Goal: Contribute content: Add original content to the website for others to see

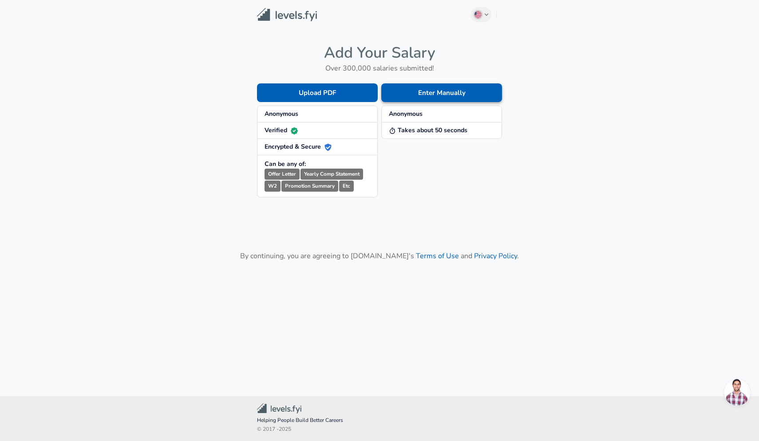
click at [419, 95] on button "Enter Manually" at bounding box center [441, 92] width 121 height 19
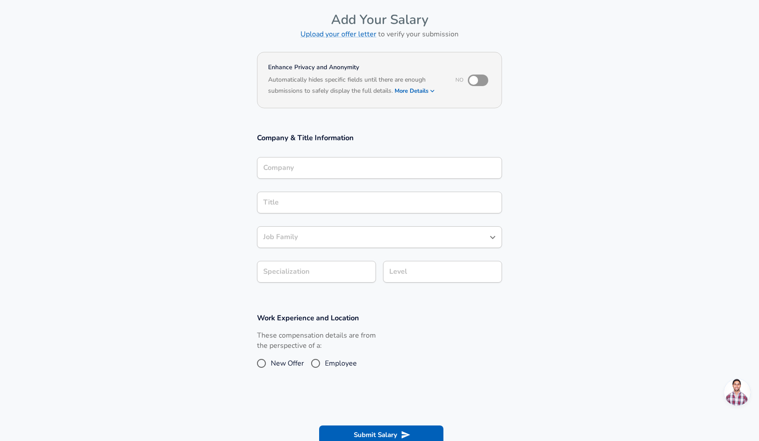
scroll to position [102, 0]
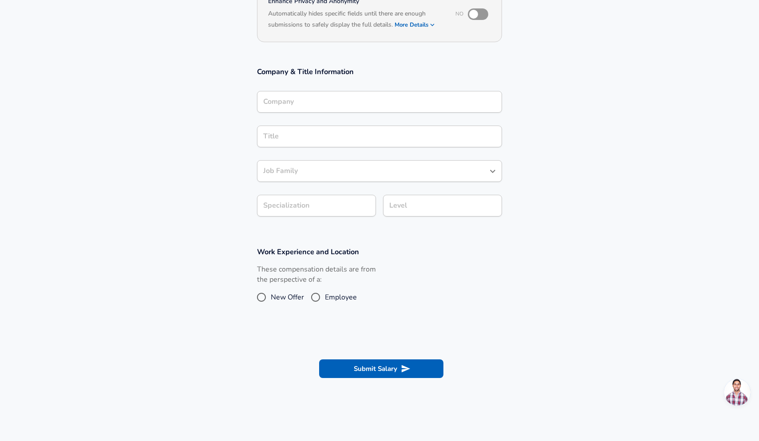
click at [327, 116] on div "Company Company" at bounding box center [379, 101] width 245 height 35
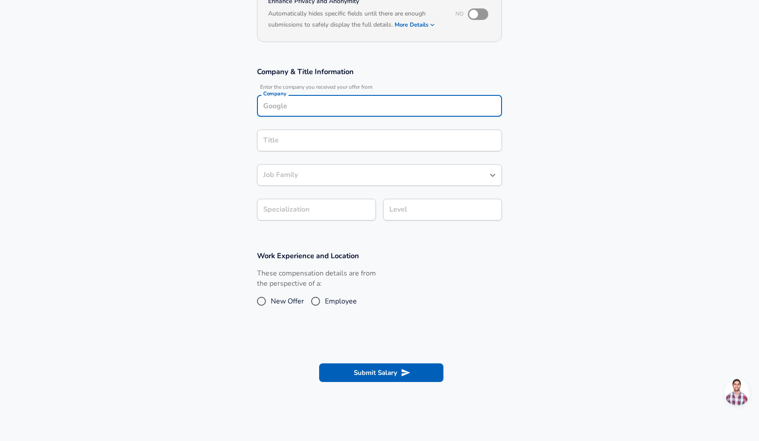
scroll to position [111, 0]
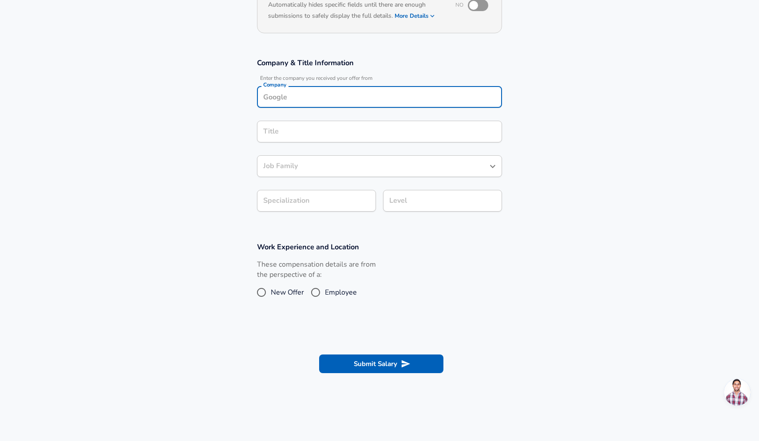
click at [327, 108] on div "Company Company" at bounding box center [379, 98] width 245 height 24
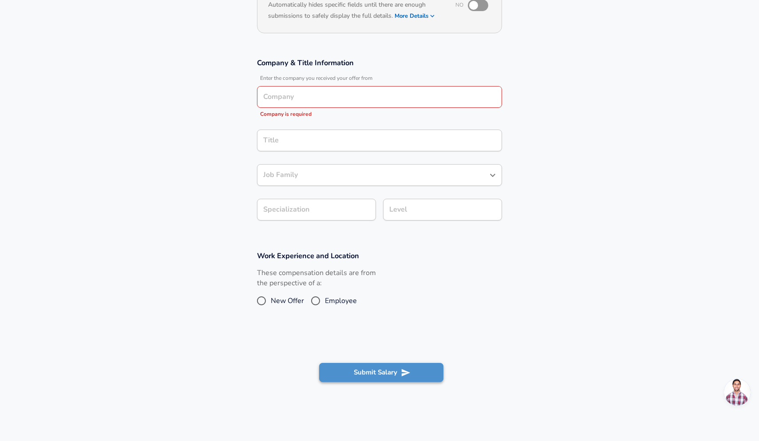
click at [375, 355] on section "Submit Salary" at bounding box center [379, 371] width 759 height 50
click at [328, 93] on input "Company" at bounding box center [379, 97] width 237 height 14
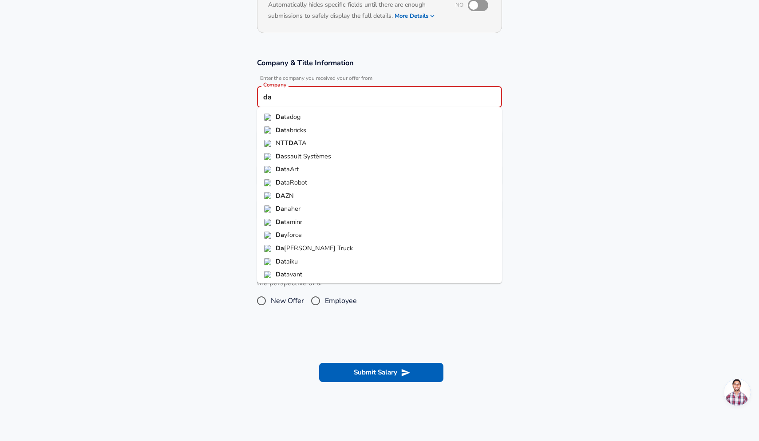
type input "d"
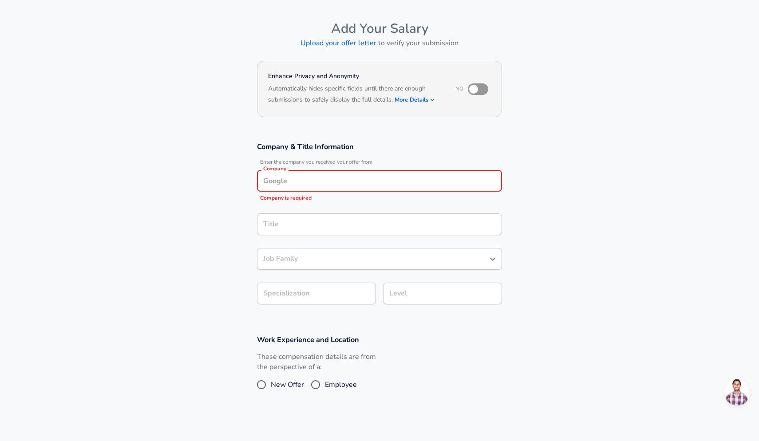
scroll to position [24, 0]
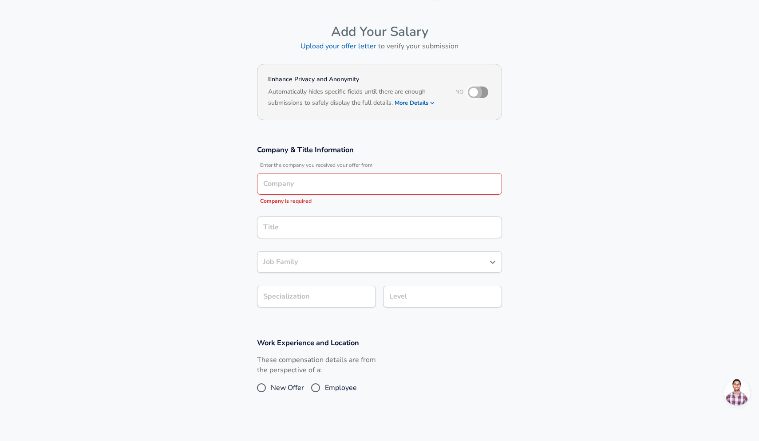
click at [474, 95] on input "checkbox" at bounding box center [473, 92] width 51 height 17
checkbox input "true"
click at [356, 189] on input "Company" at bounding box center [379, 184] width 237 height 14
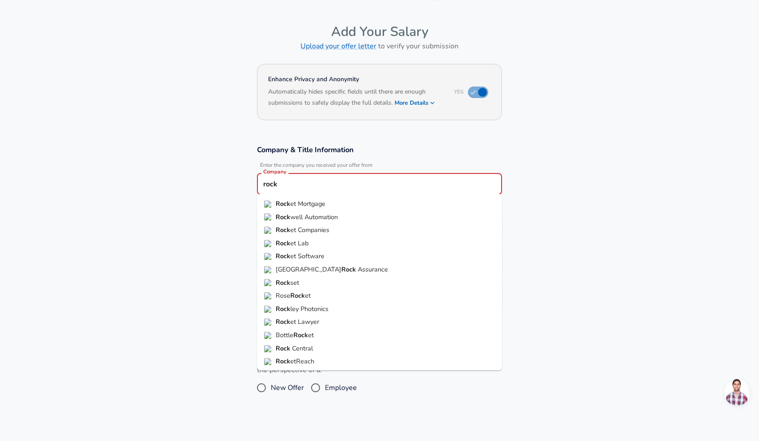
click at [355, 214] on li "Rock well Automation" at bounding box center [379, 217] width 245 height 13
type input "Rockwell Automation"
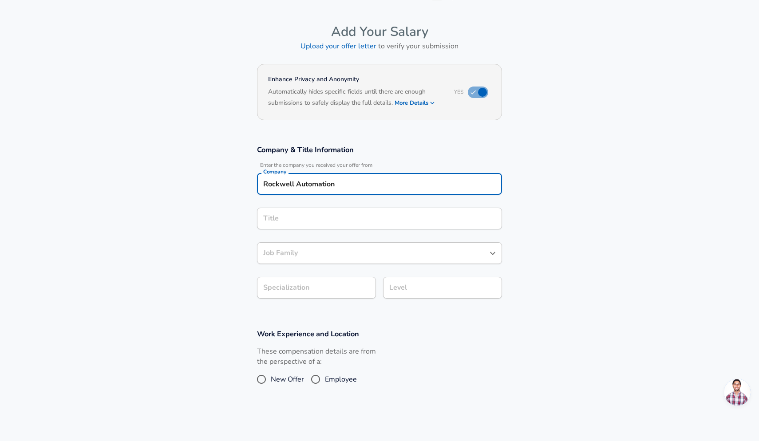
scroll to position [41, 0]
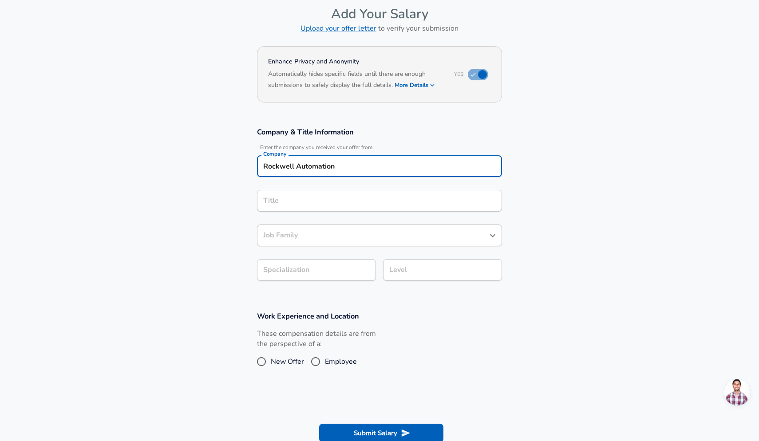
click at [345, 208] on input "Title" at bounding box center [379, 201] width 237 height 14
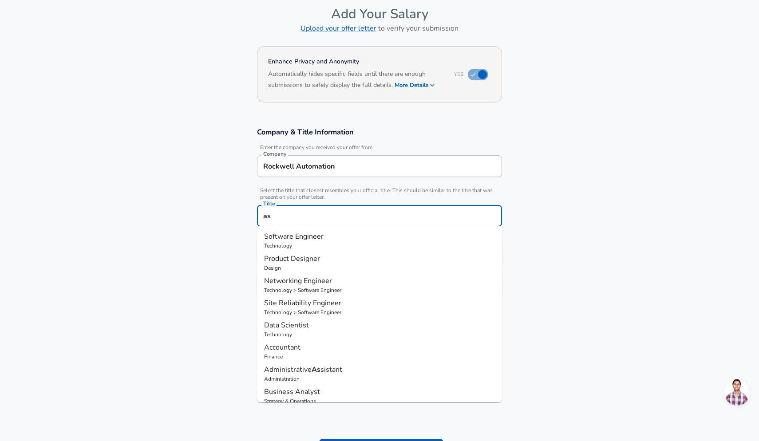
click at [339, 266] on p "Design" at bounding box center [379, 268] width 231 height 8
type input "Product Designer"
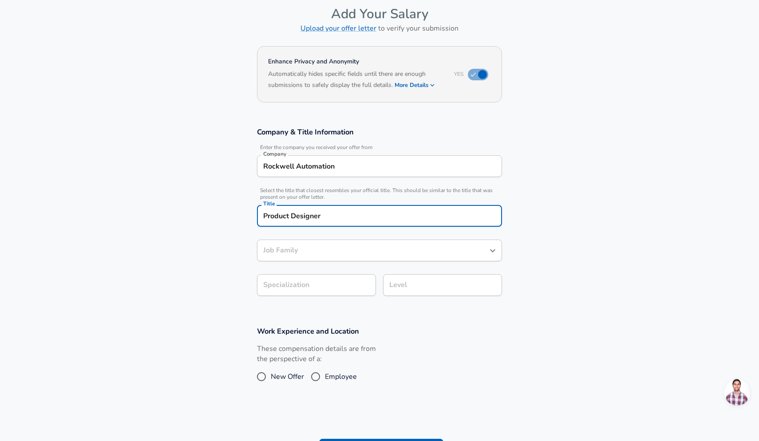
type input "Product Designer"
click at [333, 258] on div "Product Designer Job Family" at bounding box center [379, 251] width 245 height 22
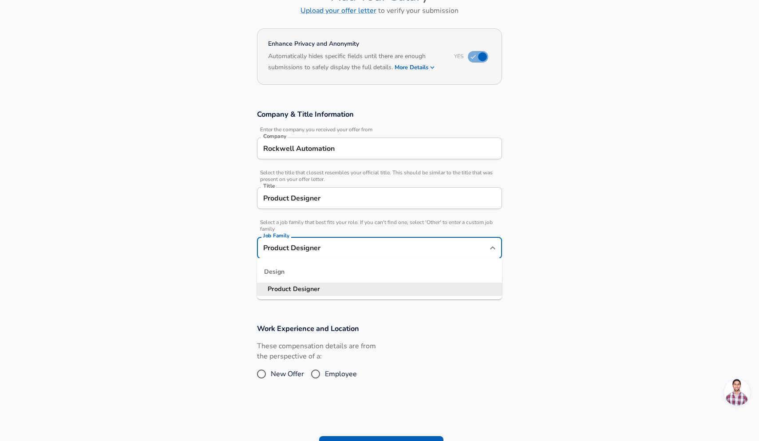
click at [184, 256] on section "Company & Title Information Enter the company you received your offer from Comp…" at bounding box center [379, 206] width 759 height 214
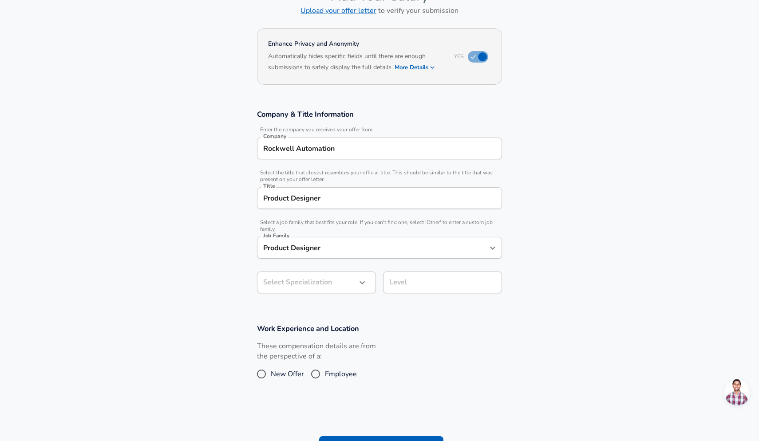
click at [331, 269] on div "Select Specialization ​ Select Specialization" at bounding box center [313, 282] width 126 height 35
click at [334, 285] on body "English ([GEOGRAPHIC_DATA]) Change Restart Add Your Salary Upload your offer le…" at bounding box center [379, 161] width 759 height 441
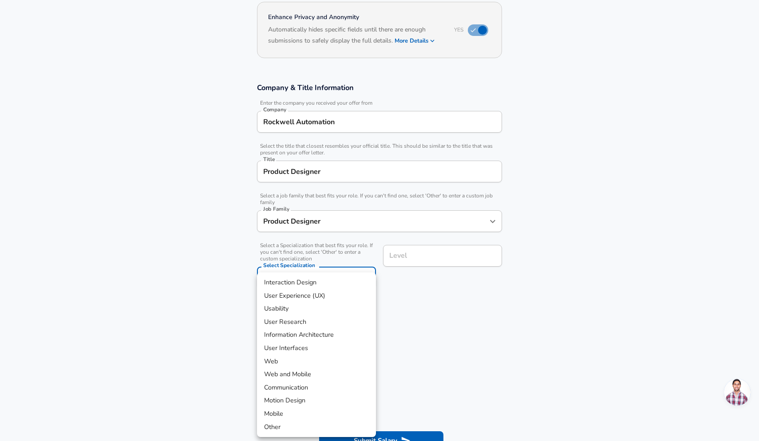
click at [324, 298] on li "User Experience (UX)" at bounding box center [316, 296] width 119 height 13
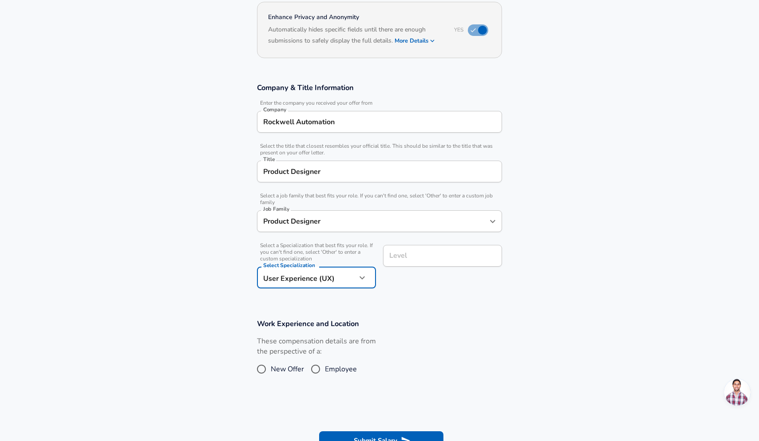
type input "User Experience (UX)"
click at [404, 266] on div "Level Level" at bounding box center [442, 257] width 119 height 24
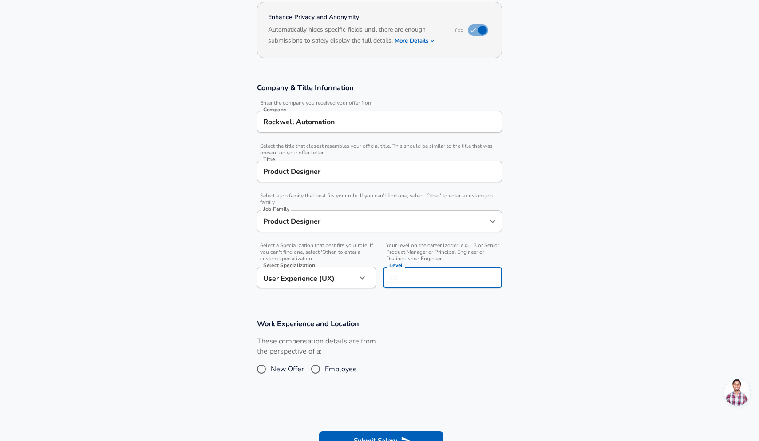
scroll to position [103, 0]
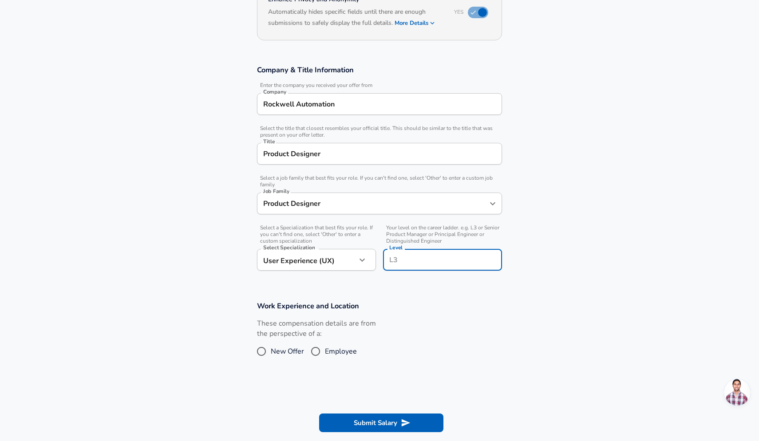
click at [408, 258] on input "Level" at bounding box center [442, 260] width 111 height 14
type input "l2"
click at [325, 352] on span "Employee" at bounding box center [341, 351] width 32 height 11
click at [325, 352] on input "Employee" at bounding box center [315, 352] width 19 height 14
radio input "true"
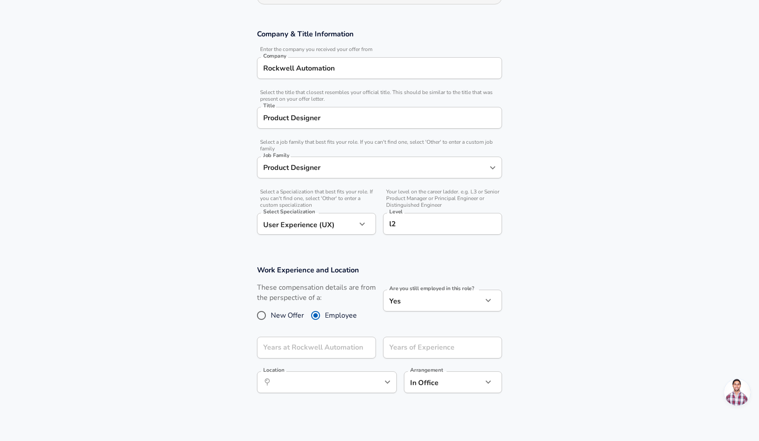
scroll to position [195, 0]
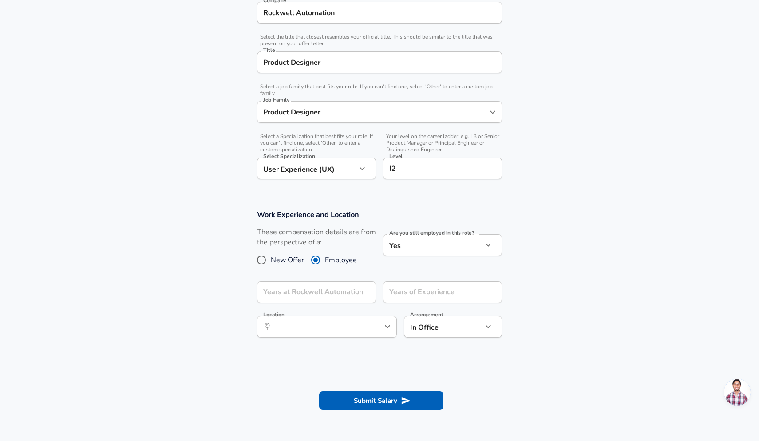
click at [281, 253] on label "New Offer" at bounding box center [278, 260] width 52 height 14
click at [271, 253] on input "New Offer" at bounding box center [261, 260] width 19 height 14
radio input "true"
click at [281, 261] on span "New Offer" at bounding box center [287, 260] width 33 height 11
click at [271, 261] on input "New Offer" at bounding box center [261, 260] width 19 height 14
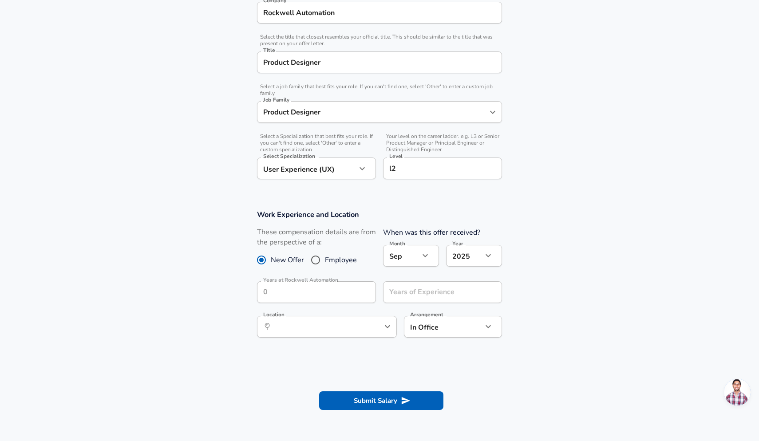
click at [364, 414] on section "Submit Salary" at bounding box center [379, 400] width 759 height 50
click at [365, 403] on button "Submit Salary" at bounding box center [381, 401] width 124 height 19
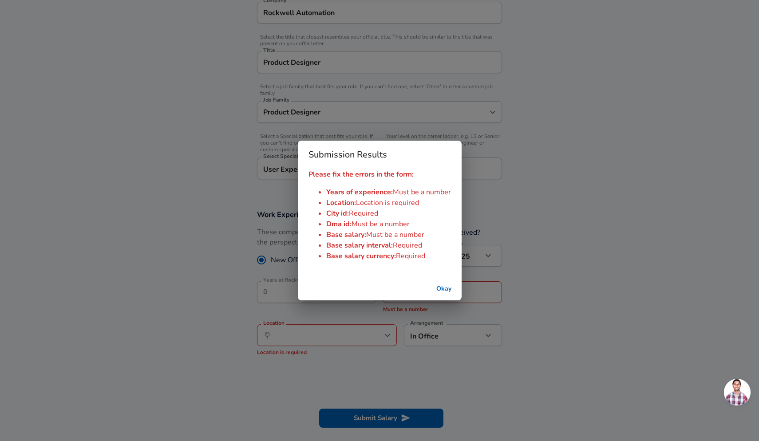
click at [442, 290] on button "Okay" at bounding box center [444, 289] width 28 height 16
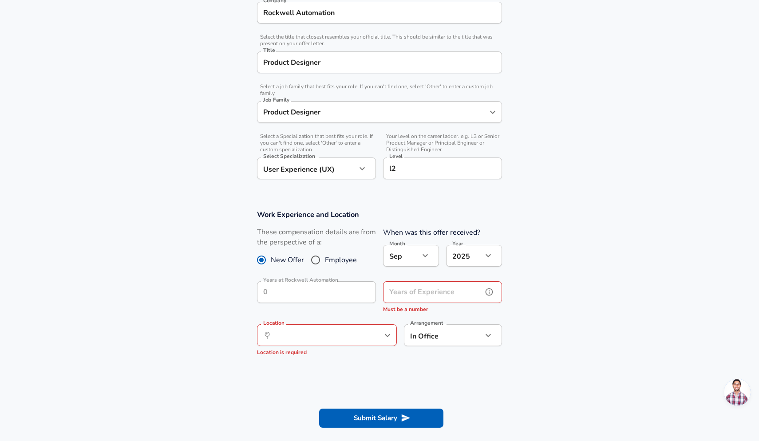
click at [416, 294] on input "Years of Experience" at bounding box center [432, 293] width 99 height 22
click at [423, 286] on div "Years of Experience Years of Experience Must be a number" at bounding box center [442, 298] width 119 height 33
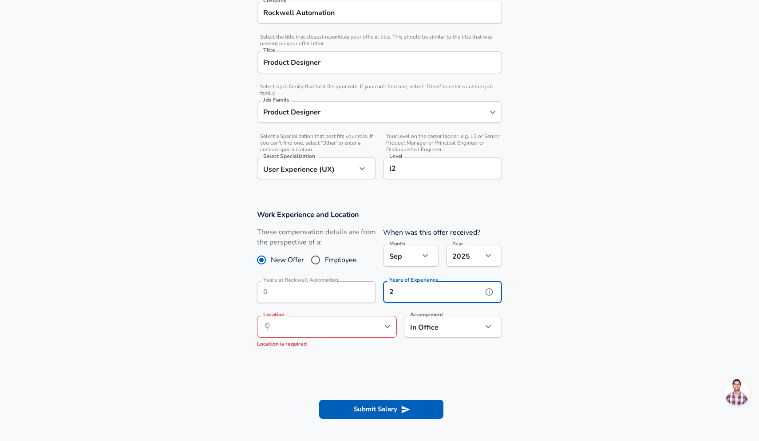
type input "2"
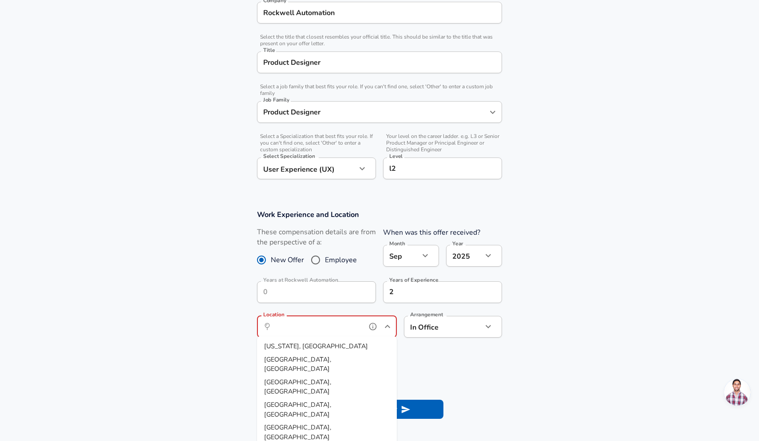
click at [330, 330] on input "Location" at bounding box center [317, 327] width 91 height 14
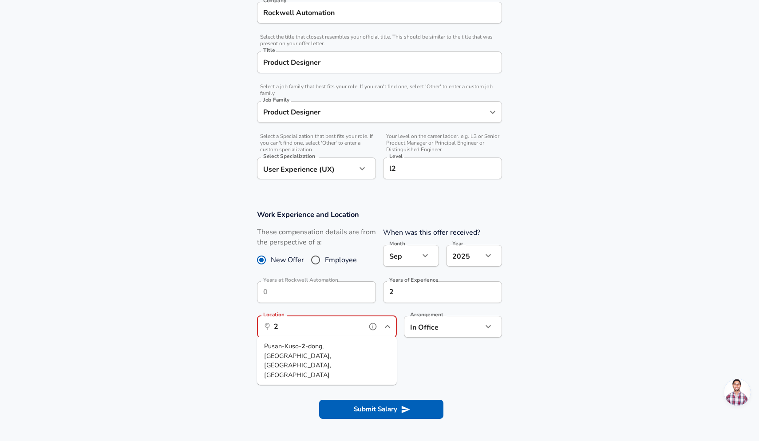
click at [331, 349] on span "-dong, [GEOGRAPHIC_DATA], [GEOGRAPHIC_DATA], [GEOGRAPHIC_DATA]" at bounding box center [297, 361] width 67 height 38
type input "Pusan-Kuso-2-dong, [GEOGRAPHIC_DATA], [GEOGRAPHIC_DATA], [GEOGRAPHIC_DATA]"
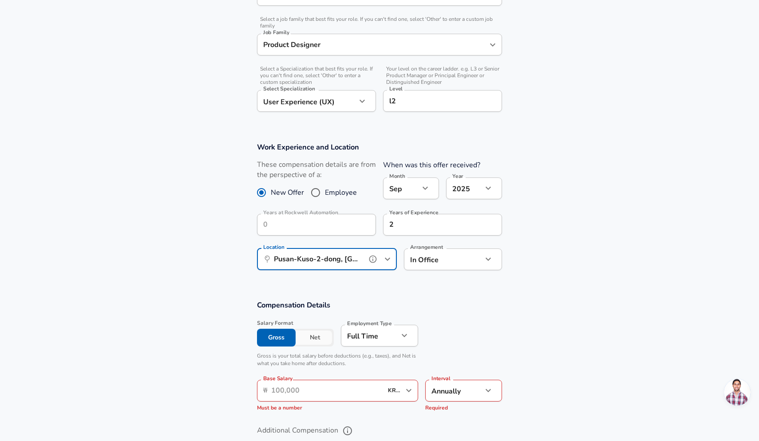
scroll to position [357, 0]
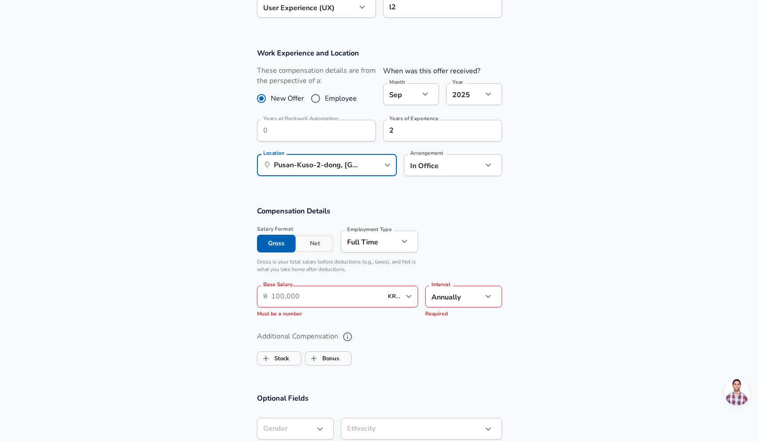
click at [348, 298] on input "Base Salary" at bounding box center [326, 297] width 111 height 22
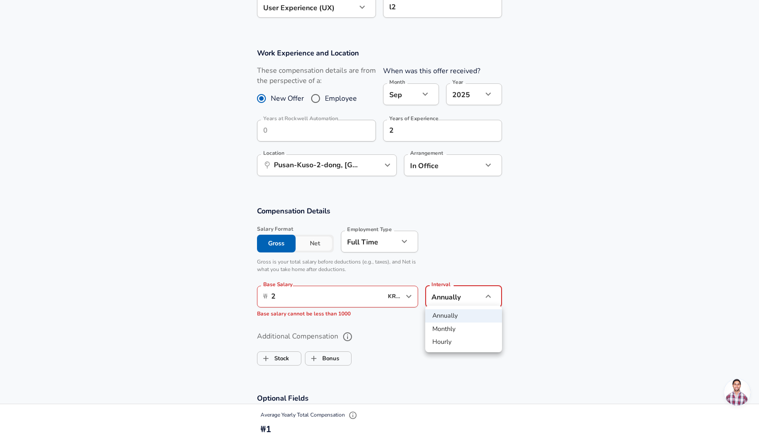
click at [349, 299] on div at bounding box center [379, 220] width 759 height 441
click at [349, 294] on input "2" at bounding box center [326, 297] width 111 height 22
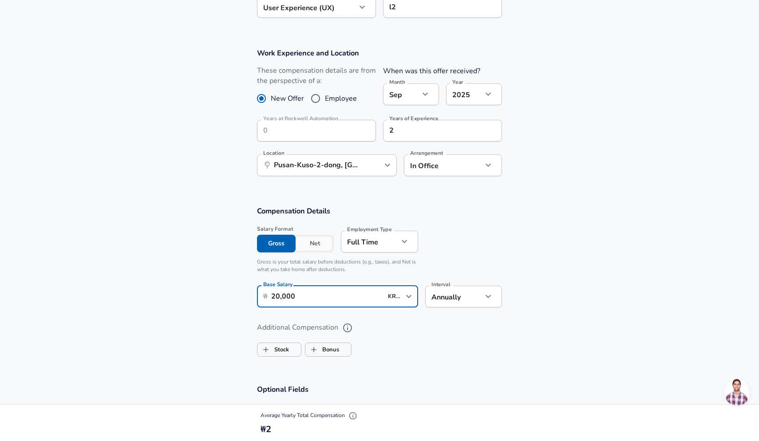
type input "2,00,000"
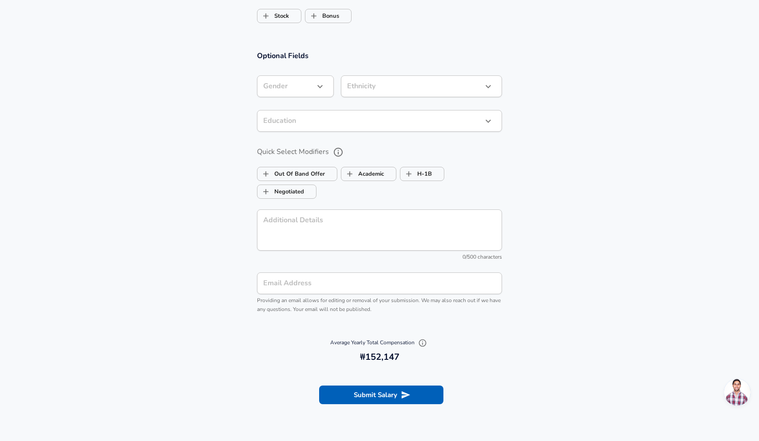
scroll to position [821, 0]
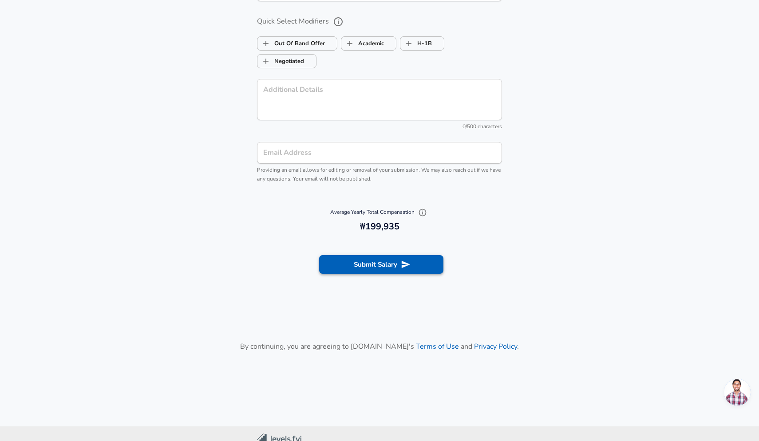
click at [380, 268] on button "Submit Salary" at bounding box center [381, 264] width 124 height 19
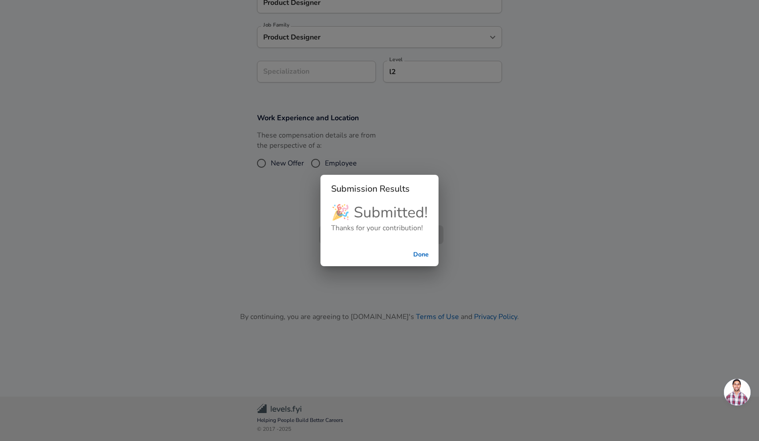
checkbox input "false"
